Goal: Task Accomplishment & Management: Complete application form

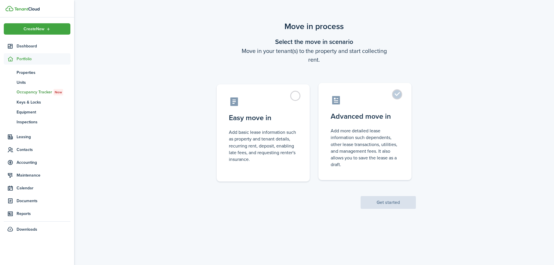
click at [387, 104] on control-radio-card-icon at bounding box center [365, 100] width 69 height 10
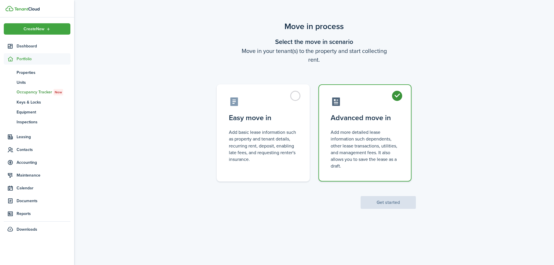
radio input "true"
click at [388, 200] on button "Get started" at bounding box center [388, 202] width 55 height 13
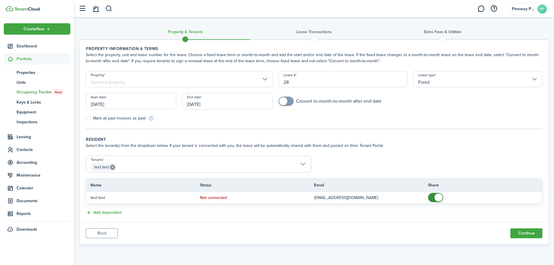
click at [252, 78] on input "Property" at bounding box center [179, 79] width 187 height 16
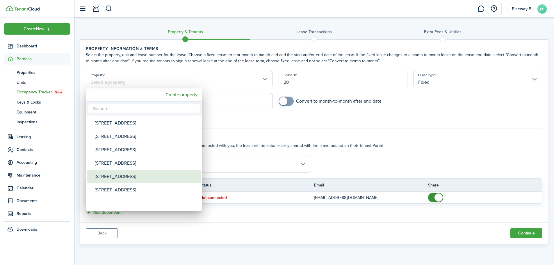
click at [112, 172] on div "[STREET_ADDRESS]" at bounding box center [146, 176] width 103 height 13
type input "[STREET_ADDRESS]"
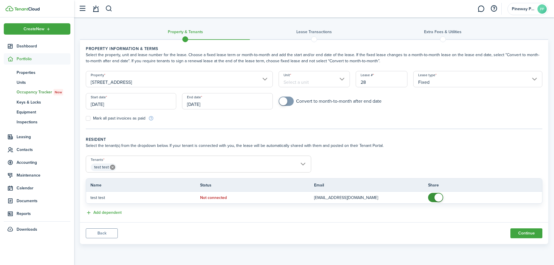
click at [314, 80] on input "Unit" at bounding box center [314, 79] width 71 height 16
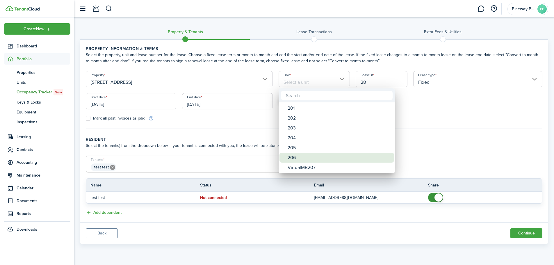
click at [290, 154] on div "206" at bounding box center [339, 158] width 103 height 10
type input "206"
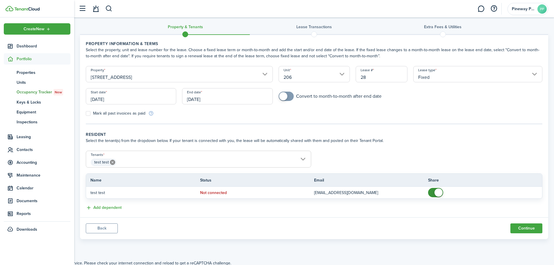
scroll to position [6, 0]
click at [528, 230] on button "Continue" at bounding box center [527, 227] width 32 height 10
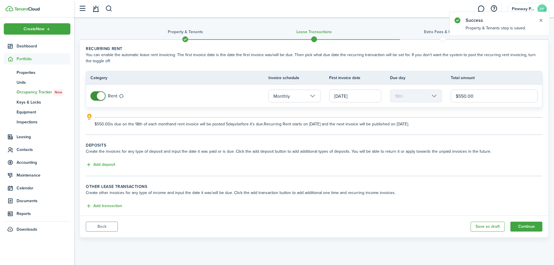
click at [479, 92] on input "$550.00" at bounding box center [494, 96] width 87 height 13
click at [112, 165] on button "Add deposit" at bounding box center [100, 164] width 29 height 7
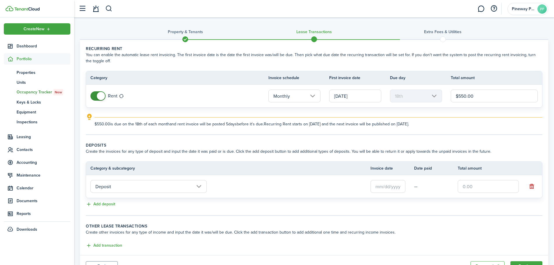
click at [489, 189] on input "text" at bounding box center [488, 186] width 61 height 13
click at [396, 187] on input "text" at bounding box center [388, 186] width 35 height 13
type input "$250.00"
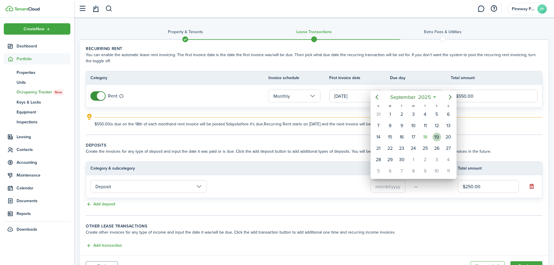
click at [439, 139] on div "19" at bounding box center [437, 137] width 9 height 9
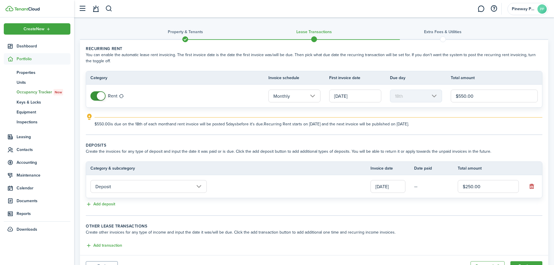
click at [390, 188] on input "[DATE]" at bounding box center [388, 186] width 35 height 13
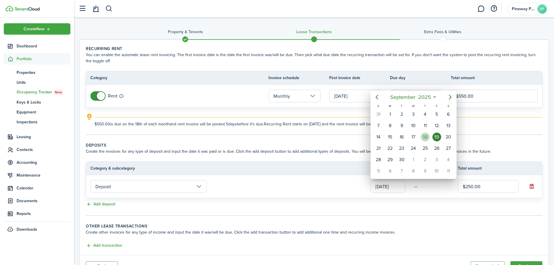
click at [430, 139] on div "18" at bounding box center [426, 137] width 12 height 11
type input "[DATE]"
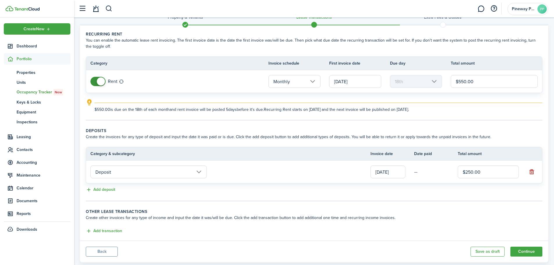
scroll to position [28, 0]
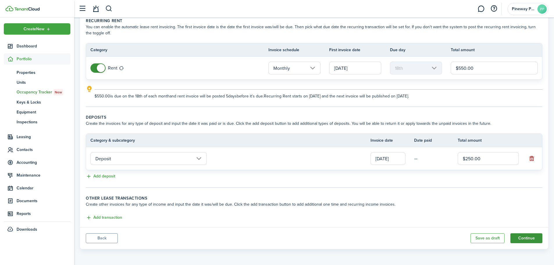
click at [523, 235] on button "Continue" at bounding box center [527, 238] width 32 height 10
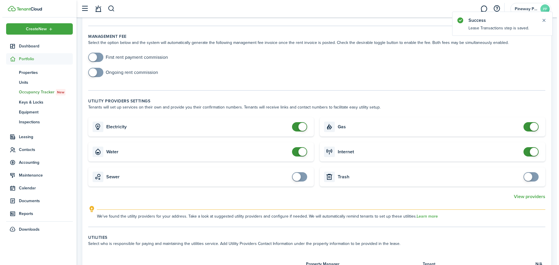
scroll to position [87, 0]
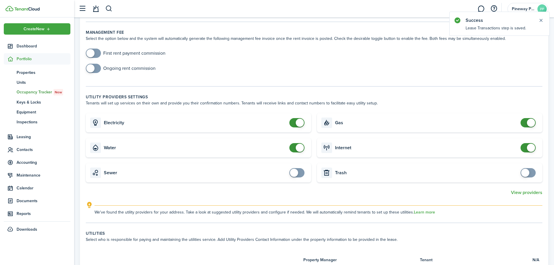
click at [299, 130] on card "Electricity" at bounding box center [199, 122] width 226 height 19
checkbox input "false"
click at [297, 123] on span at bounding box center [300, 123] width 8 height 8
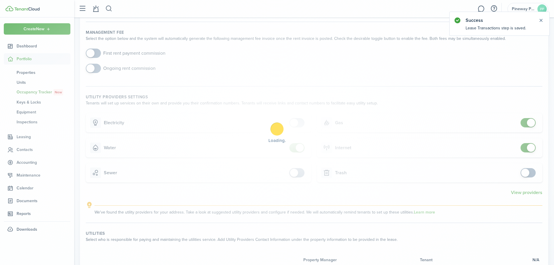
click at [295, 147] on div "Loading" at bounding box center [277, 132] width 554 height 265
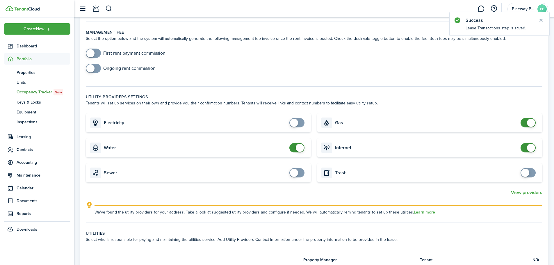
checkbox input "false"
click at [295, 147] on span at bounding box center [297, 147] width 6 height 9
checkbox input "false"
click at [530, 124] on span at bounding box center [531, 123] width 8 height 8
checkbox input "false"
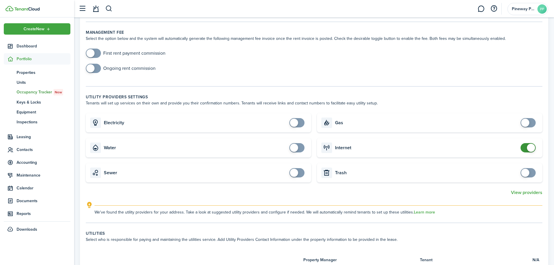
click at [529, 148] on span at bounding box center [531, 148] width 8 height 8
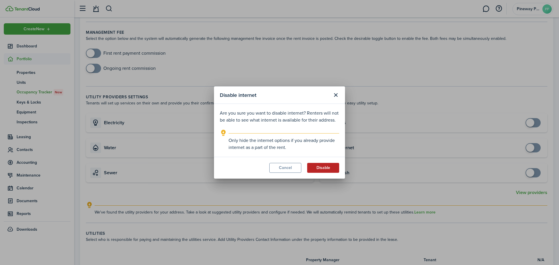
click at [327, 167] on button "Disable" at bounding box center [323, 168] width 32 height 10
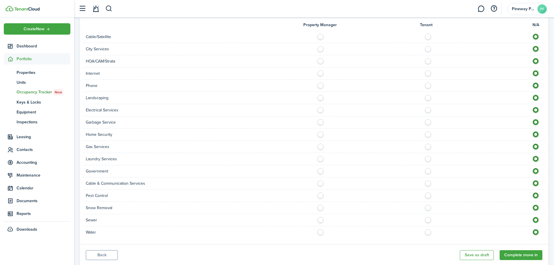
scroll to position [339, 0]
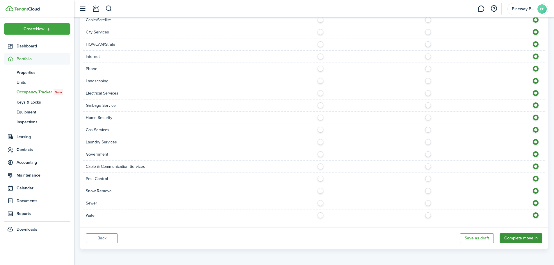
click at [527, 237] on button "Complete move in" at bounding box center [521, 238] width 43 height 10
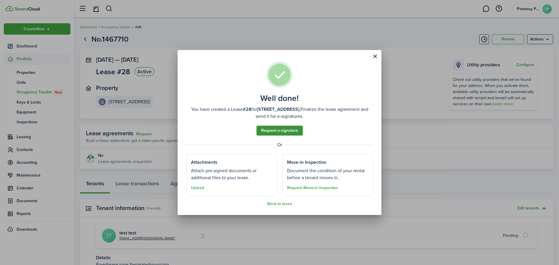
click at [287, 133] on link "Request e-signature" at bounding box center [279, 131] width 46 height 10
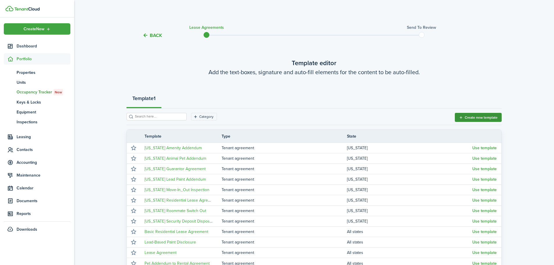
click at [475, 119] on button "Create new template" at bounding box center [478, 117] width 47 height 9
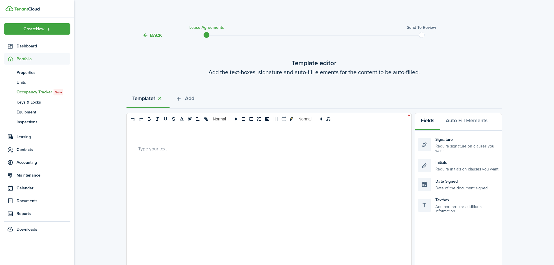
click at [152, 99] on strong "Template" at bounding box center [142, 99] width 21 height 8
click at [159, 98] on button "button" at bounding box center [160, 98] width 8 height 7
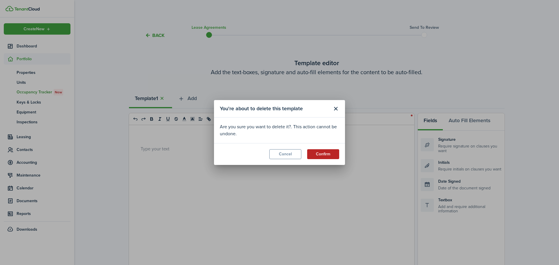
drag, startPoint x: 319, startPoint y: 154, endPoint x: 315, endPoint y: 150, distance: 5.3
click at [319, 154] on button "Confirm" at bounding box center [323, 154] width 32 height 10
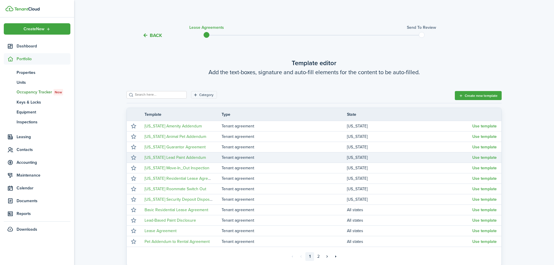
scroll to position [29, 0]
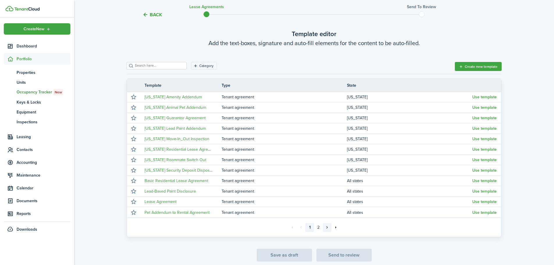
click at [327, 228] on link "»" at bounding box center [327, 227] width 9 height 9
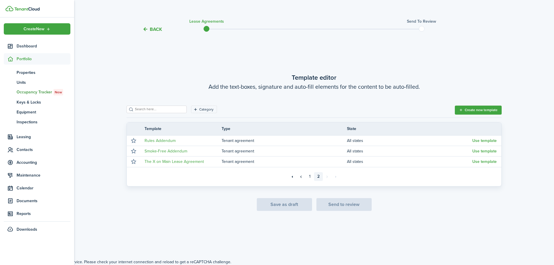
scroll to position [6, 0]
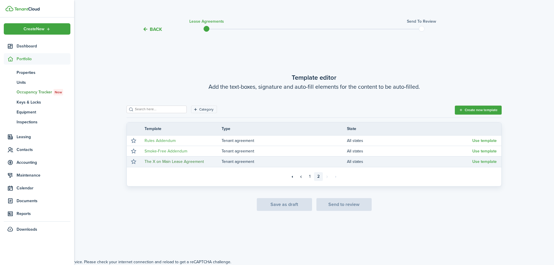
click at [191, 161] on link "The X on Main Lease Agreement" at bounding box center [174, 162] width 59 height 6
